Goal: Find specific page/section: Find specific page/section

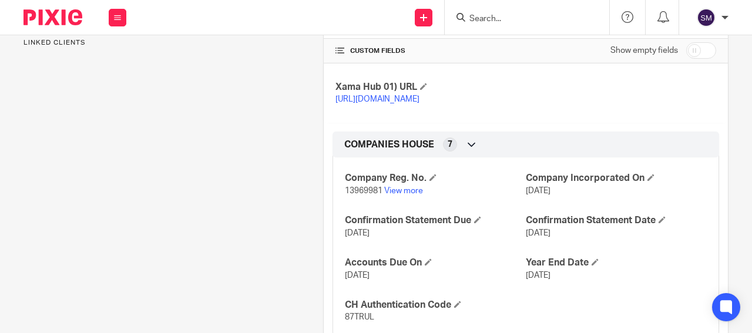
scroll to position [310, 0]
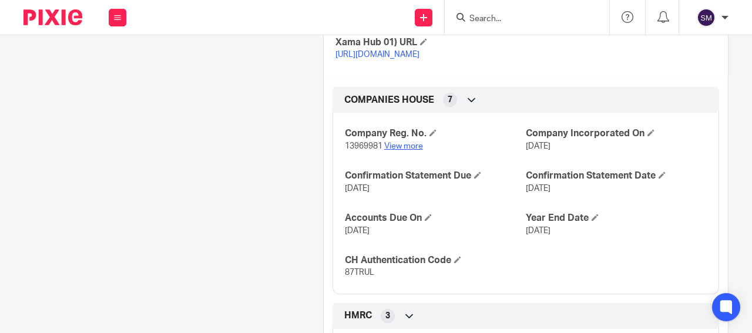
click at [398, 150] on link "View more" at bounding box center [403, 146] width 39 height 8
click at [512, 16] on input "Search" at bounding box center [521, 19] width 106 height 11
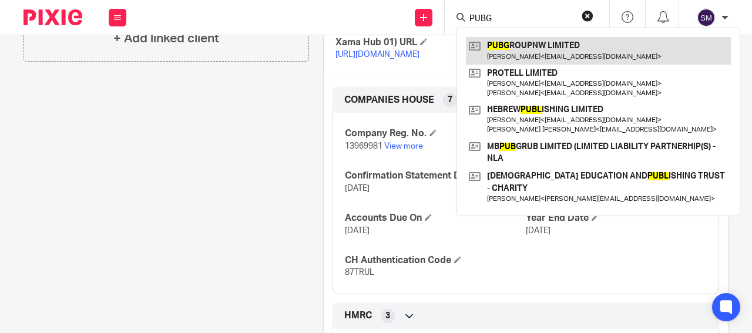
type input "PUBG"
click at [598, 56] on link at bounding box center [598, 50] width 265 height 27
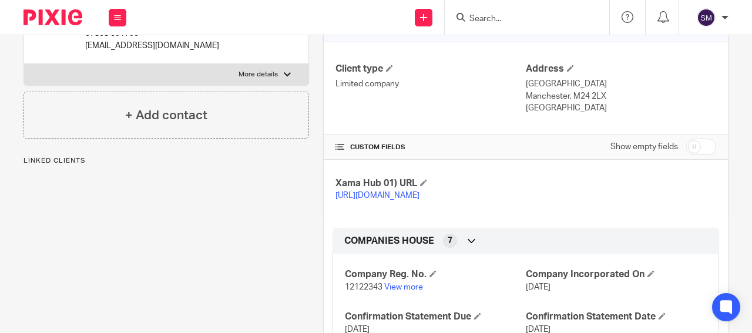
scroll to position [282, 0]
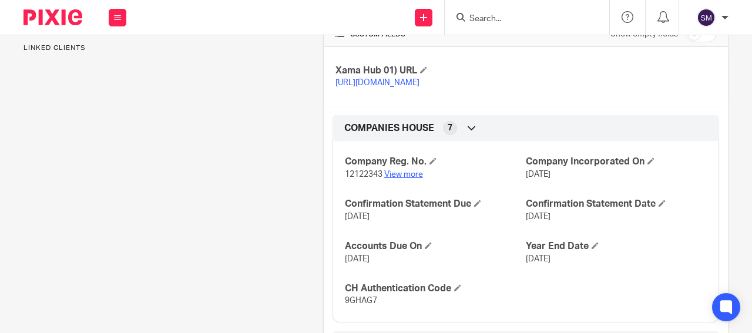
click at [405, 179] on link "View more" at bounding box center [403, 174] width 39 height 8
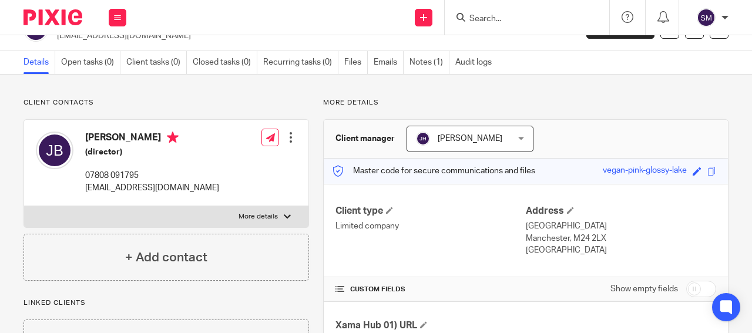
scroll to position [0, 0]
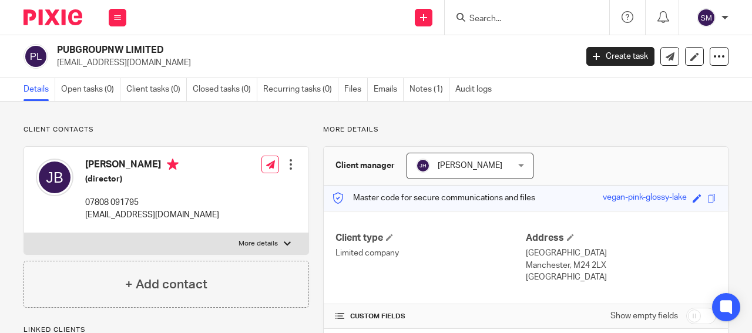
click at [497, 19] on input "Search" at bounding box center [521, 19] width 106 height 11
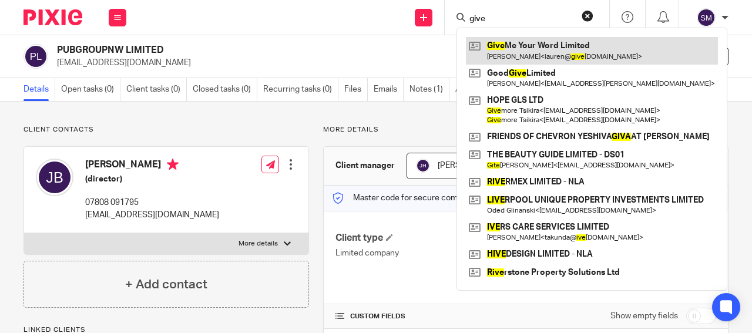
type input "give"
click at [571, 54] on link at bounding box center [592, 50] width 252 height 27
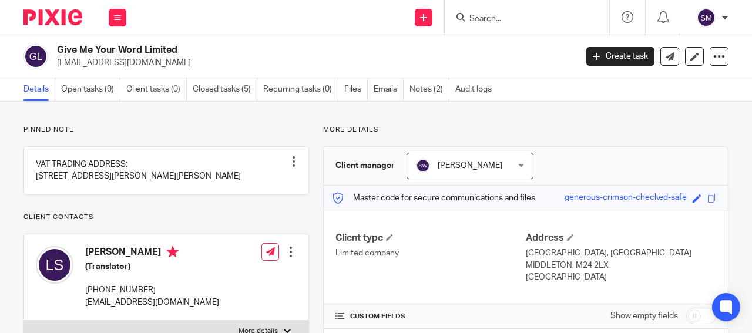
drag, startPoint x: 142, startPoint y: 49, endPoint x: 58, endPoint y: 52, distance: 83.4
click at [58, 52] on h2 "Give Me Your Word Limited" at bounding box center [261, 50] width 409 height 12
copy h2 "Give Me Your Word"
click at [478, 19] on input "Search" at bounding box center [521, 19] width 106 height 11
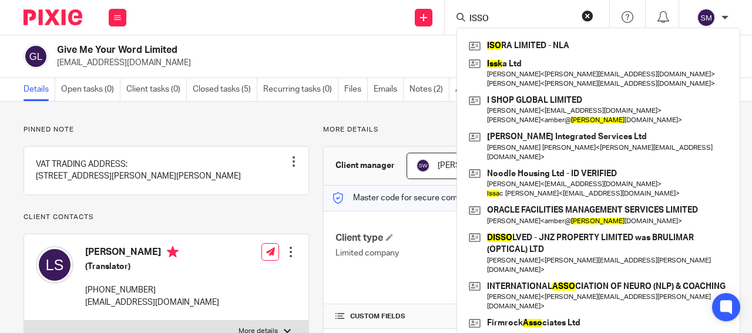
drag, startPoint x: 489, startPoint y: 12, endPoint x: 413, endPoint y: 6, distance: 75.4
click at [468, 14] on input "ISSO" at bounding box center [521, 19] width 106 height 11
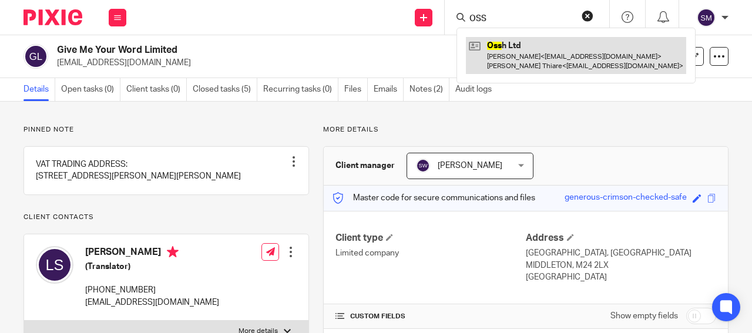
type input "OSS"
click at [533, 54] on link at bounding box center [576, 55] width 220 height 36
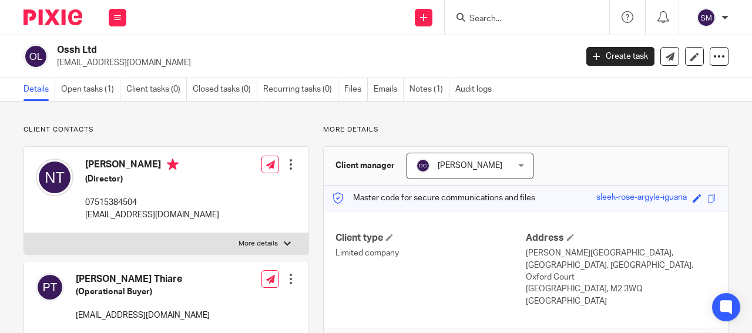
drag, startPoint x: 75, startPoint y: 46, endPoint x: 53, endPoint y: 45, distance: 21.2
click at [57, 45] on h2 "Ossh Ltd" at bounding box center [261, 50] width 409 height 12
click at [480, 7] on div at bounding box center [527, 17] width 164 height 35
click at [482, 14] on input "Search" at bounding box center [521, 19] width 106 height 11
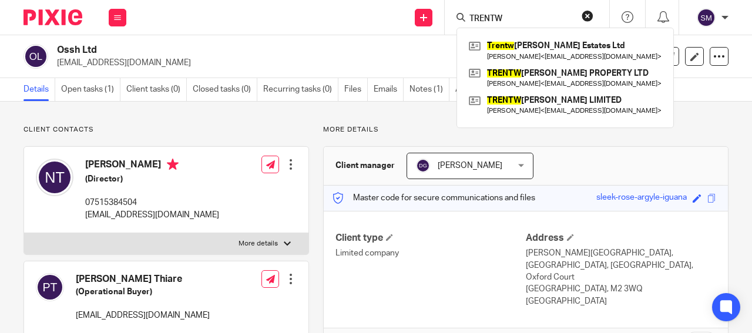
type input "TRENTW"
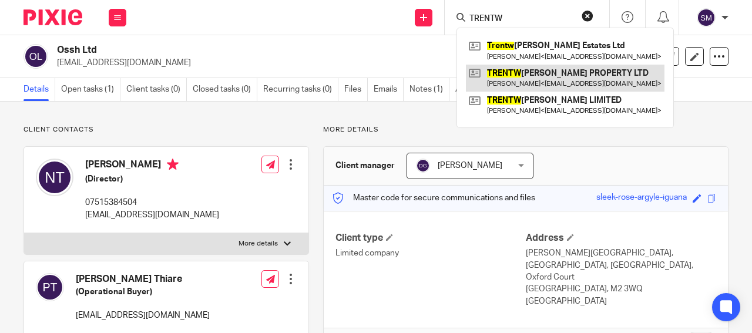
click at [527, 75] on link at bounding box center [565, 78] width 198 height 27
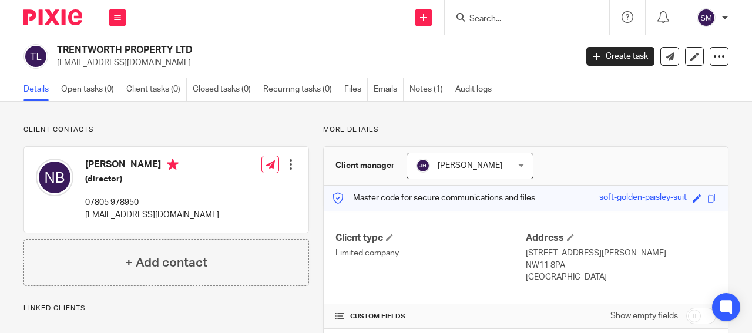
click at [57, 51] on h2 "TRENTWORTH PROPERTY LTD" at bounding box center [261, 50] width 409 height 12
click at [490, 14] on input "Search" at bounding box center [521, 19] width 106 height 11
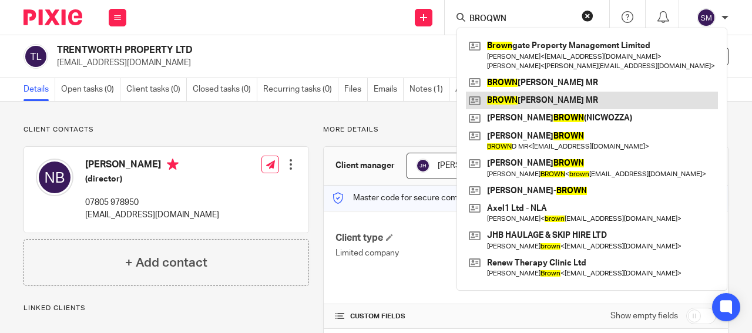
type input "BROQWN"
click at [535, 100] on link at bounding box center [592, 101] width 252 height 18
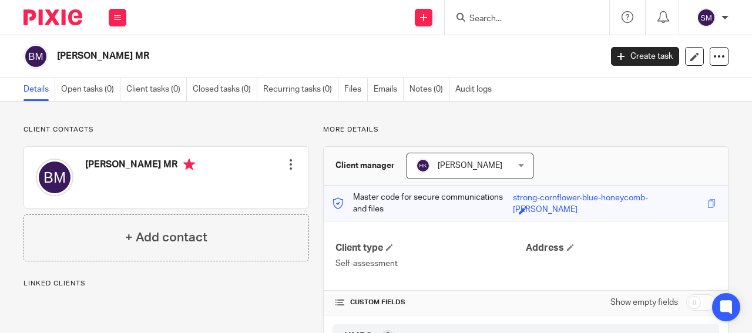
click at [541, 19] on input "Search" at bounding box center [521, 19] width 106 height 11
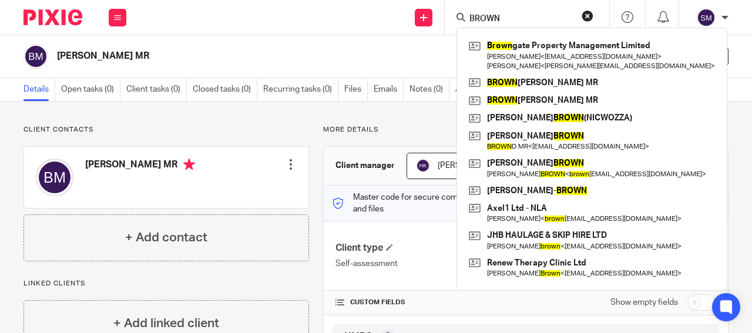
drag, startPoint x: 521, startPoint y: 14, endPoint x: 437, endPoint y: 6, distance: 84.3
click at [468, 14] on input "BROWN" at bounding box center [521, 19] width 106 height 11
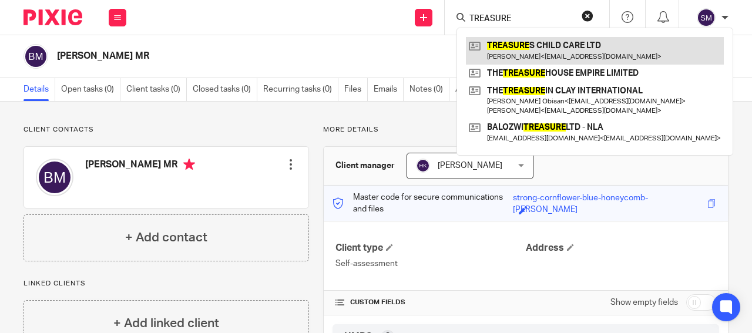
type input "TREASURE"
click at [527, 46] on link at bounding box center [595, 50] width 258 height 27
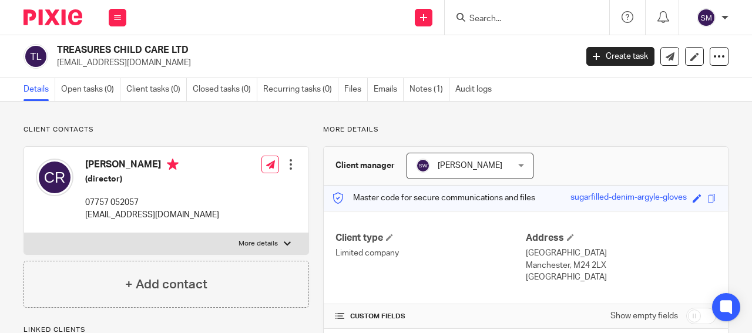
drag, startPoint x: 170, startPoint y: 49, endPoint x: 55, endPoint y: 50, distance: 115.1
click at [57, 52] on h2 "TREASURES CHILD CARE LTD" at bounding box center [261, 50] width 409 height 12
copy h2 "TREASURES CHILD CARE"
